Goal: Task Accomplishment & Management: Manage account settings

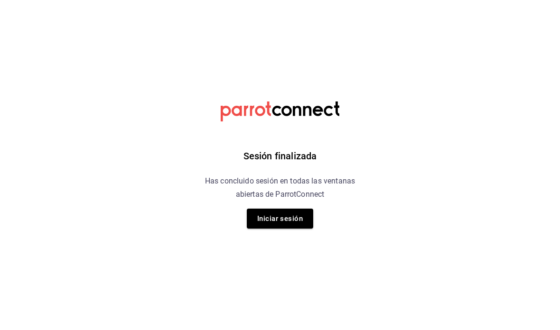
click at [288, 212] on button "Iniciar sesión" at bounding box center [280, 219] width 66 height 20
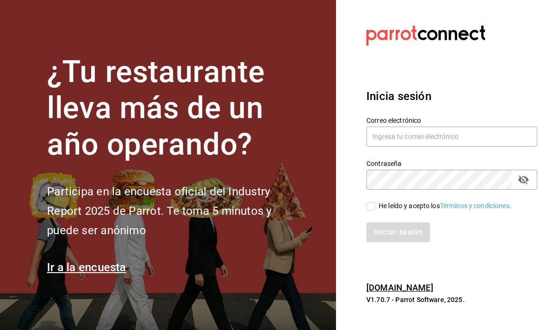
click at [454, 147] on input "text" at bounding box center [451, 137] width 171 height 20
click at [376, 211] on span "He leído y acepto los Términos y condiciones." at bounding box center [443, 206] width 137 height 10
click at [375, 211] on input "He leído y acepto los Términos y condiciones." at bounding box center [370, 206] width 9 height 9
checkbox input "true"
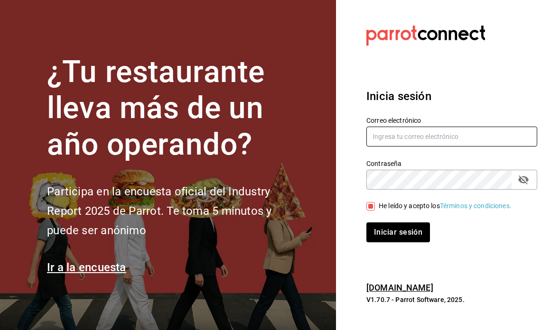
type input "multiuser@pickup.com"
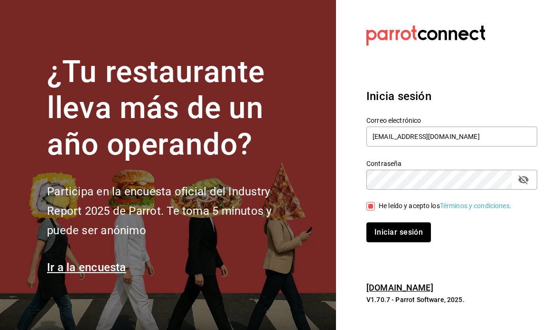
click at [404, 243] on button "Iniciar sesión" at bounding box center [398, 233] width 65 height 20
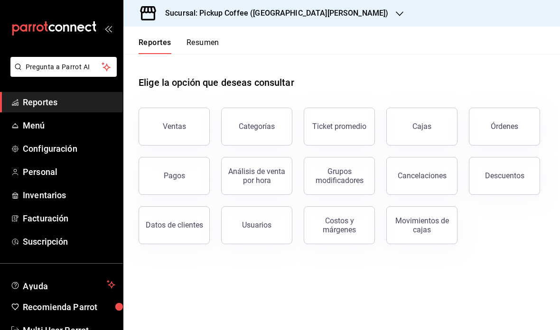
scroll to position [38, 0]
click at [278, 23] on div "Sucursal: Pickup Coffee (Las Flores)" at bounding box center [269, 13] width 276 height 27
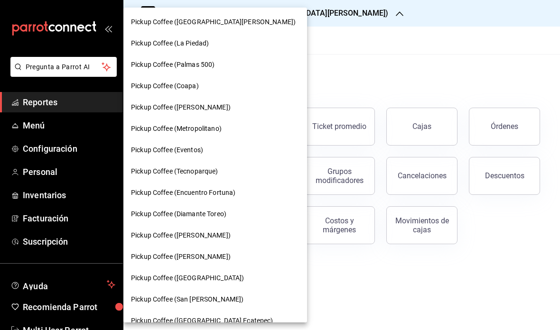
click at [444, 256] on div at bounding box center [280, 165] width 560 height 330
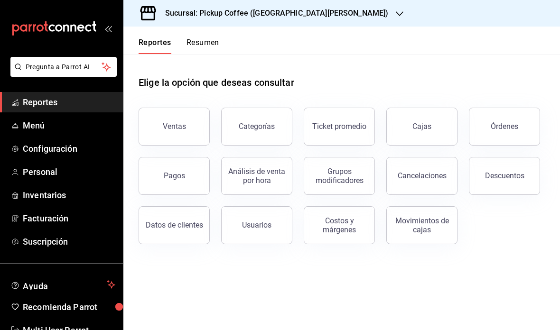
click at [423, 249] on main "Elige la opción que deseas consultar Ventas Categorías Ticket promedio Cajas Ór…" at bounding box center [341, 192] width 437 height 276
click at [292, 19] on div "Sucursal: Pickup Coffee (Las Flores)" at bounding box center [269, 13] width 276 height 27
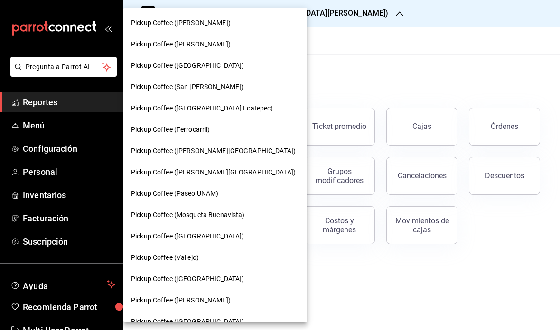
scroll to position [213, 0]
click at [221, 188] on div "Pickup Coffee (Paseo UNAM)" at bounding box center [215, 193] width 169 height 10
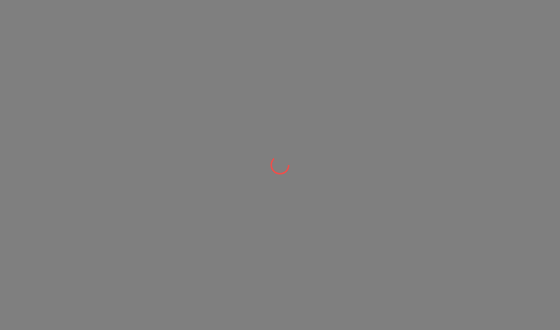
scroll to position [0, 0]
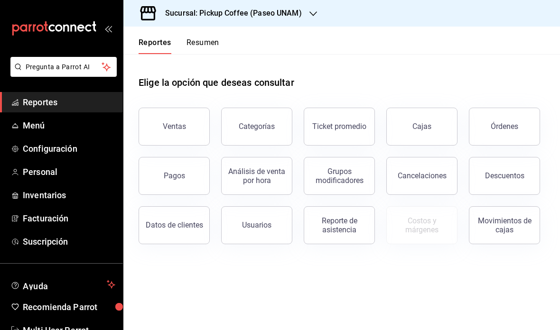
click at [205, 40] on button "Resumen" at bounding box center [203, 46] width 33 height 16
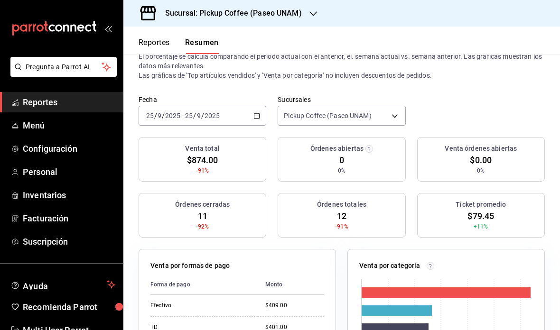
scroll to position [32, 0]
click at [303, 9] on div "Sucursal: Pickup Coffee (Paseo UNAM)" at bounding box center [226, 13] width 190 height 27
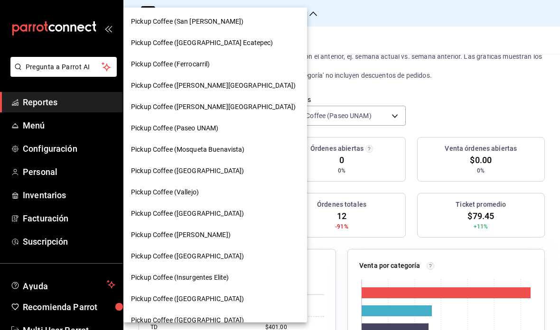
scroll to position [277, 0]
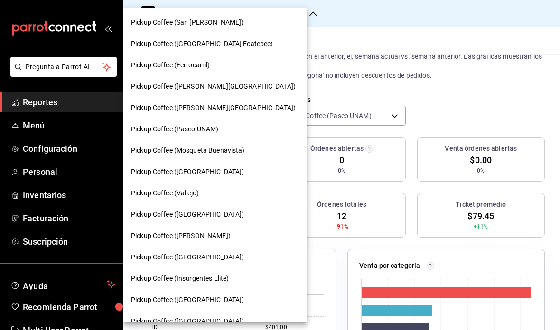
click at [146, 221] on div "Pickup Coffee ([GEOGRAPHIC_DATA])" at bounding box center [215, 214] width 184 height 21
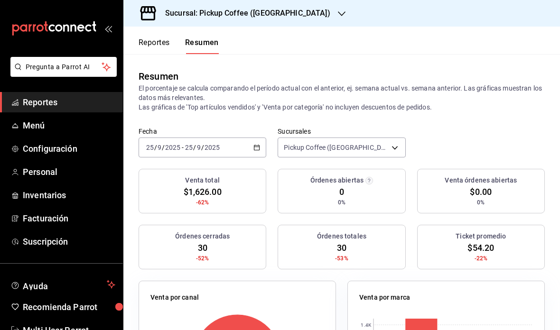
scroll to position [0, 0]
click at [265, 228] on div "Órdenes cerradas 30 -52%" at bounding box center [203, 247] width 128 height 45
click at [288, 9] on h3 "Sucursal: Pickup Coffee (Monterrey)" at bounding box center [244, 13] width 173 height 11
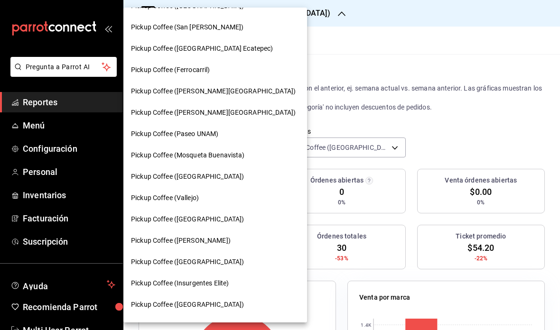
scroll to position [271, 0]
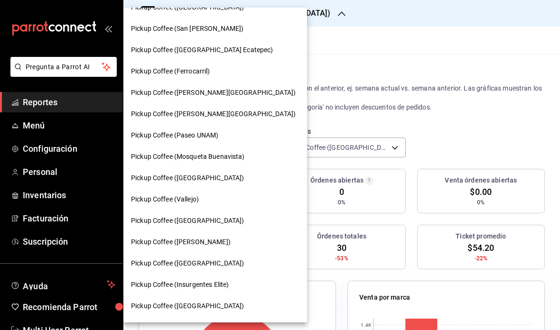
click at [224, 135] on div "Pickup Coffee (Paseo UNAM)" at bounding box center [215, 136] width 169 height 10
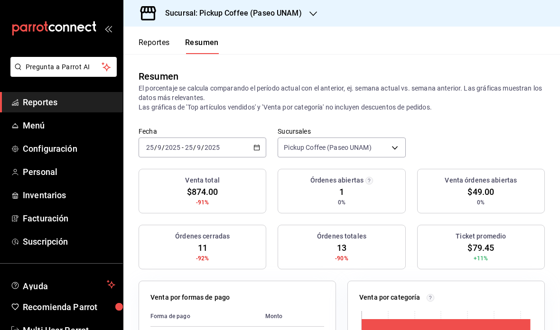
click at [294, 14] on h3 "Sucursal: Pickup Coffee (Paseo UNAM)" at bounding box center [230, 13] width 144 height 11
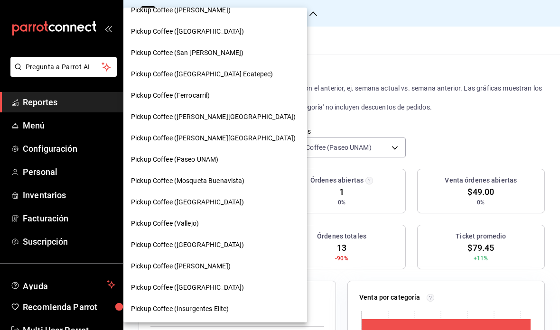
scroll to position [247, 0]
click at [225, 245] on div "Pickup Coffee ([GEOGRAPHIC_DATA])" at bounding box center [215, 245] width 169 height 10
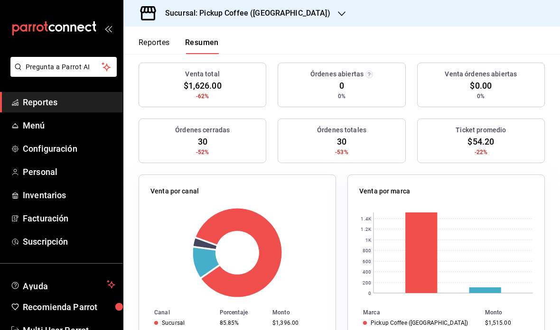
scroll to position [109, 0]
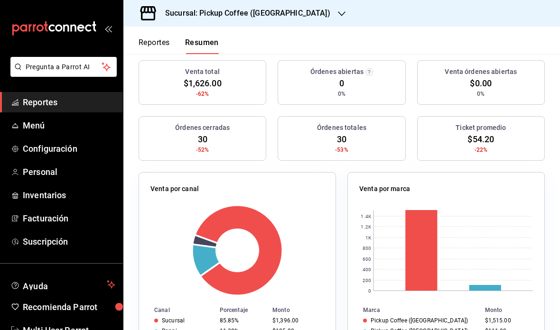
click at [37, 124] on span "Menú" at bounding box center [69, 125] width 93 height 13
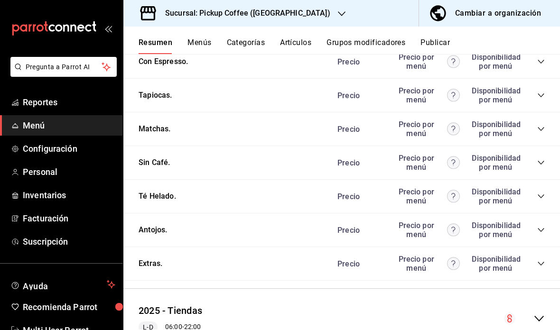
scroll to position [532, 0]
click at [532, 222] on div "Precio Precio por menú Disponibilidad por menú" at bounding box center [436, 231] width 217 height 18
click at [538, 227] on icon "collapse-category-row" at bounding box center [541, 231] width 8 height 8
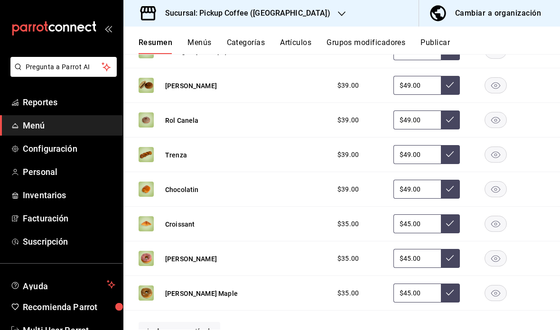
scroll to position [782, 0]
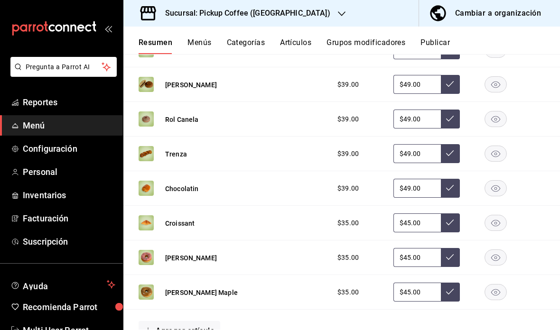
click at [495, 285] on rect "button" at bounding box center [496, 293] width 22 height 16
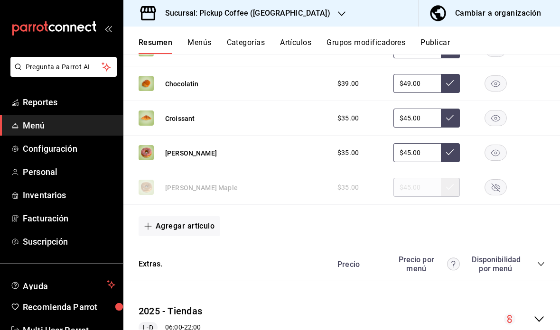
scroll to position [866, 0]
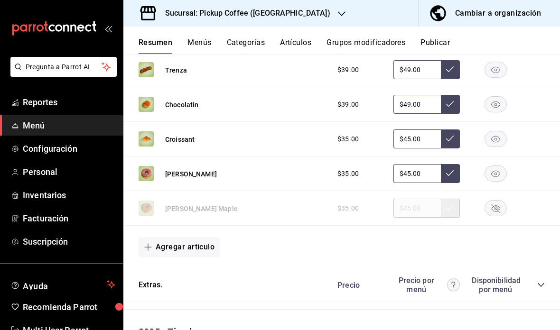
click at [290, 14] on h3 "Sucursal: Pickup Coffee (Monterrey)" at bounding box center [244, 13] width 173 height 11
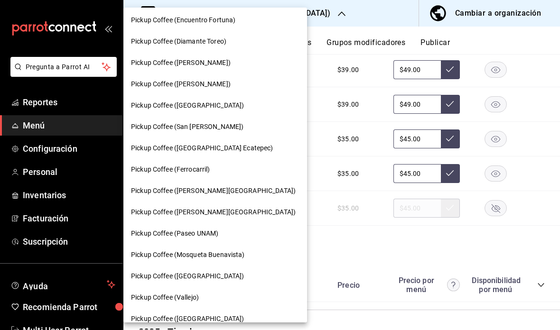
scroll to position [212, 0]
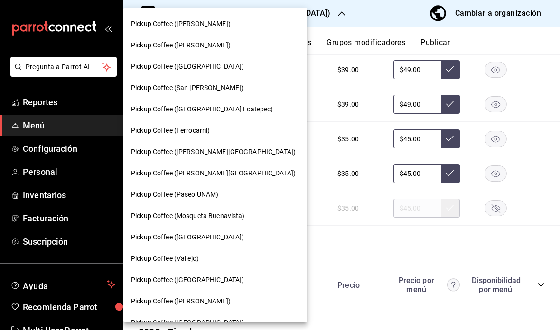
click at [191, 236] on span "Pickup Coffee ([GEOGRAPHIC_DATA])" at bounding box center [187, 238] width 113 height 10
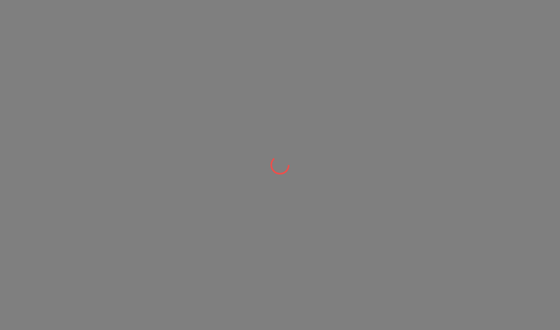
scroll to position [0, 0]
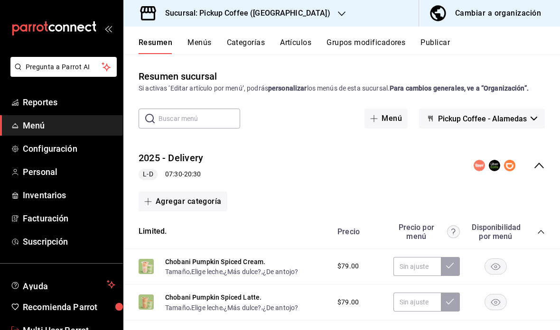
click at [11, 320] on link "Multi User Parrot" at bounding box center [61, 330] width 123 height 20
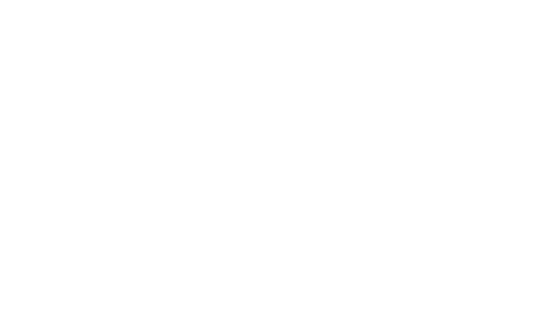
click at [292, 0] on html at bounding box center [280, 0] width 560 height 0
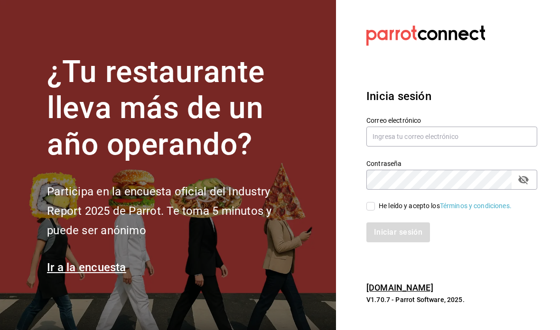
click at [408, 147] on input "text" at bounding box center [451, 137] width 171 height 20
type input "multiuser@pickup.com"
click at [368, 211] on input "He leído y acepto los Términos y condiciones." at bounding box center [370, 206] width 9 height 9
checkbox input "true"
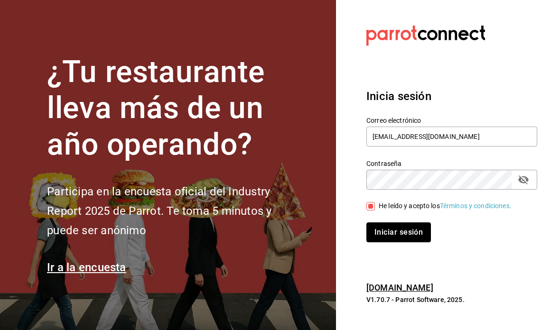
click at [401, 243] on button "Iniciar sesión" at bounding box center [398, 233] width 65 height 20
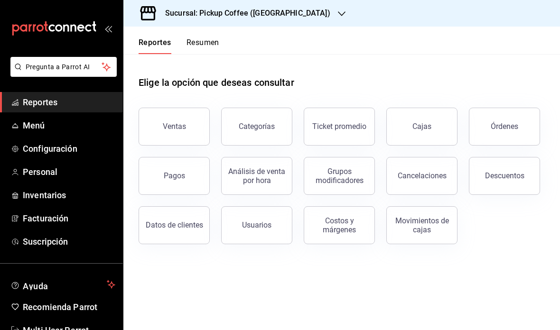
click at [295, 13] on div "Sucursal: Pickup Coffee ([GEOGRAPHIC_DATA])" at bounding box center [240, 13] width 218 height 27
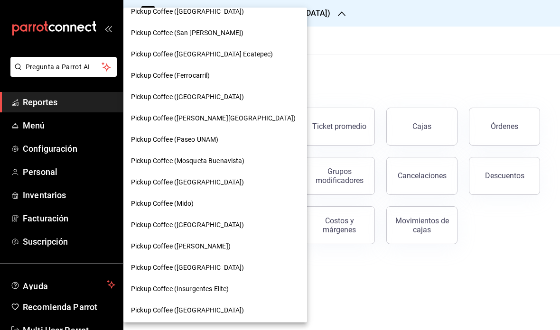
scroll to position [270, 0]
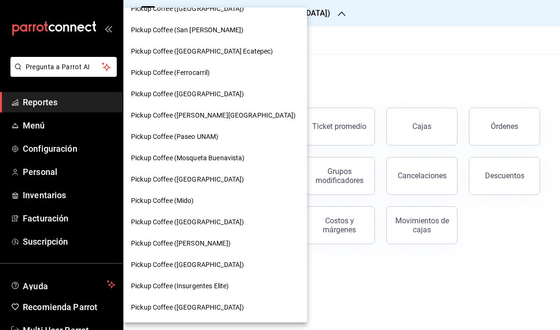
click at [215, 178] on div "Pickup Coffee ([GEOGRAPHIC_DATA])" at bounding box center [215, 180] width 169 height 10
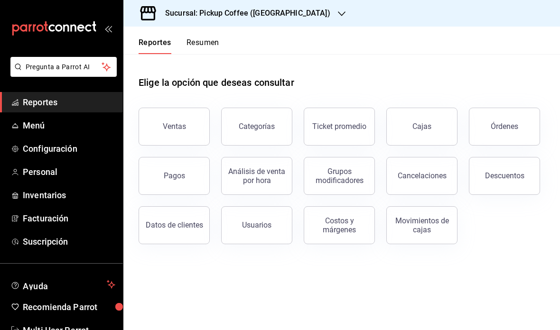
click at [56, 130] on span "Menú" at bounding box center [69, 125] width 93 height 13
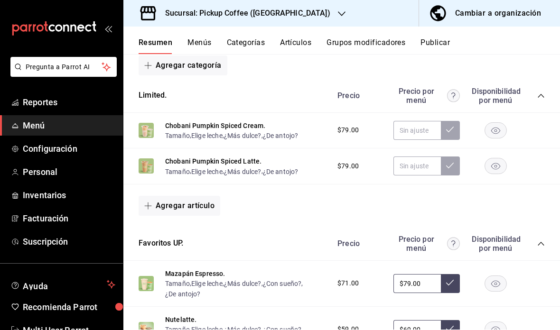
scroll to position [138, 0]
